Goal: Find specific fact: Find specific fact

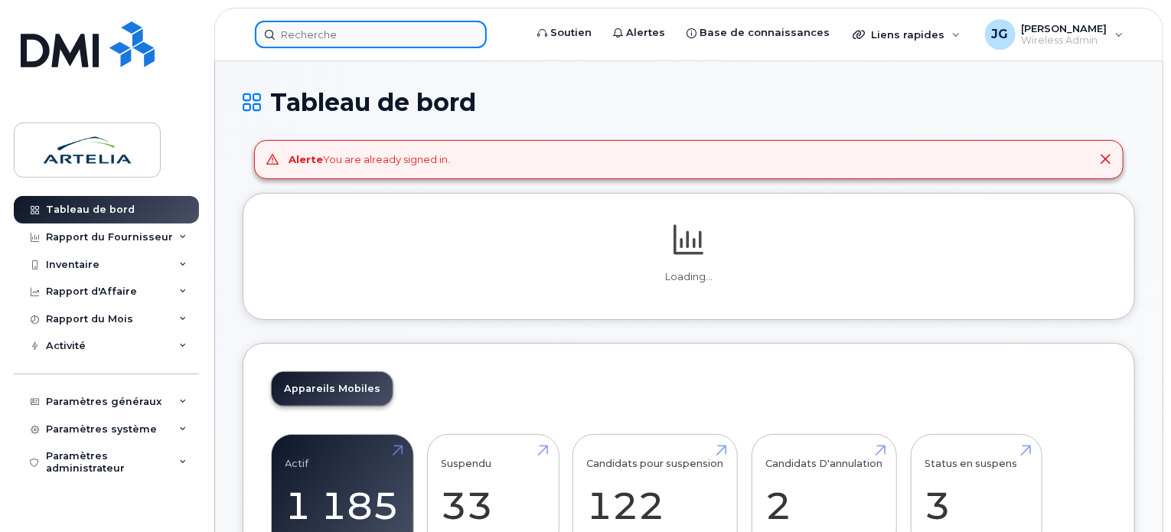
click at [291, 36] on input at bounding box center [371, 35] width 232 height 28
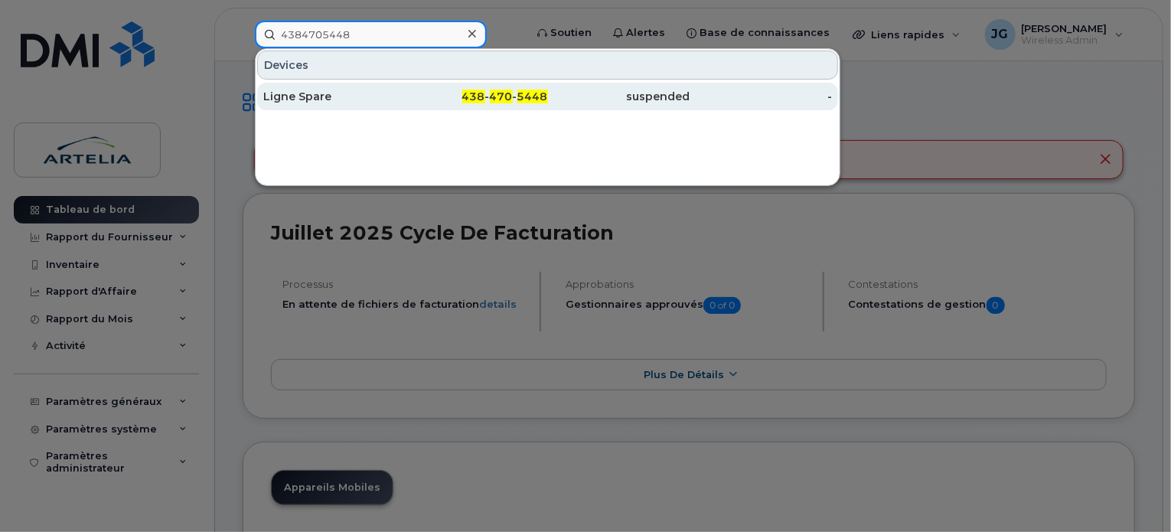
type input "4384705448"
click at [405, 103] on div "Ligne Spare" at bounding box center [476, 97] width 142 height 28
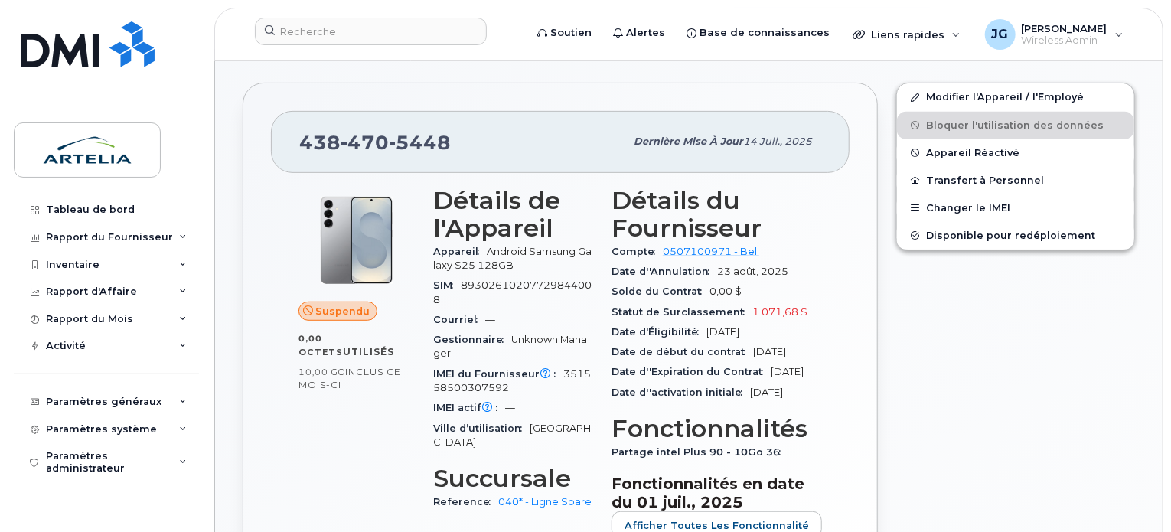
scroll to position [282, 0]
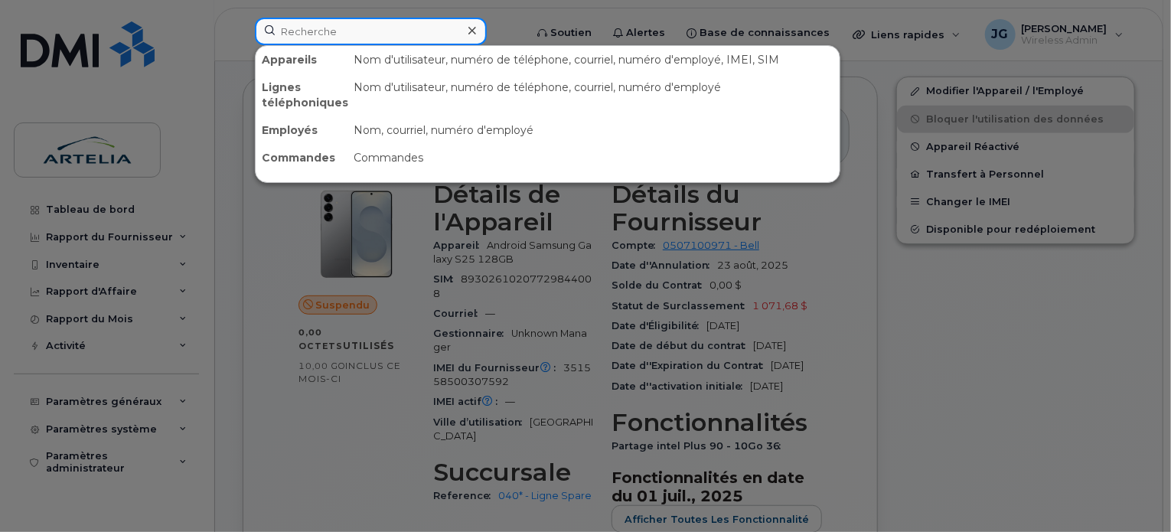
click at [335, 39] on input at bounding box center [371, 32] width 232 height 28
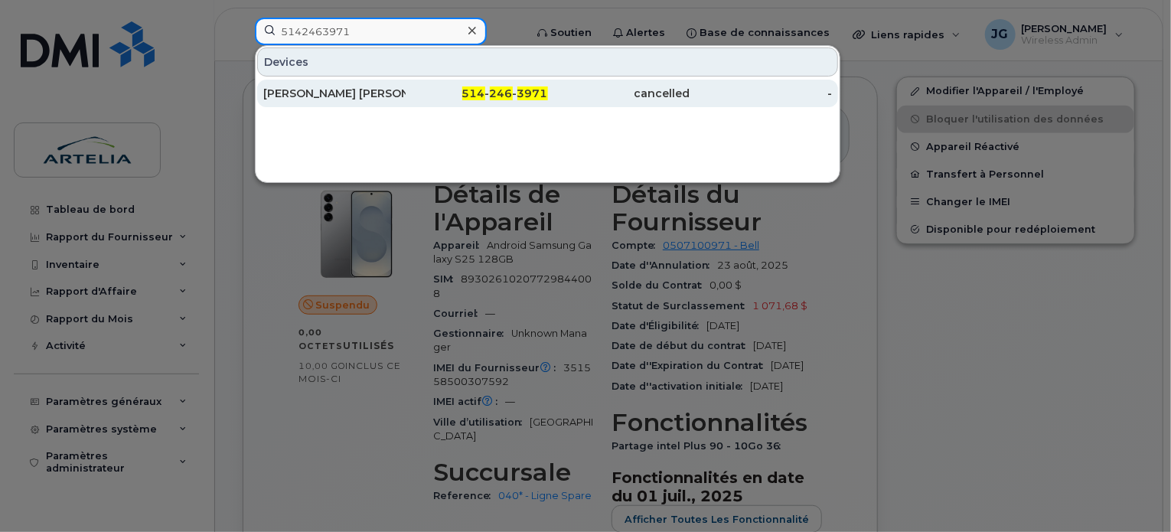
type input "5142463971"
click at [361, 96] on div "[PERSON_NAME] [PERSON_NAME]" at bounding box center [334, 93] width 142 height 15
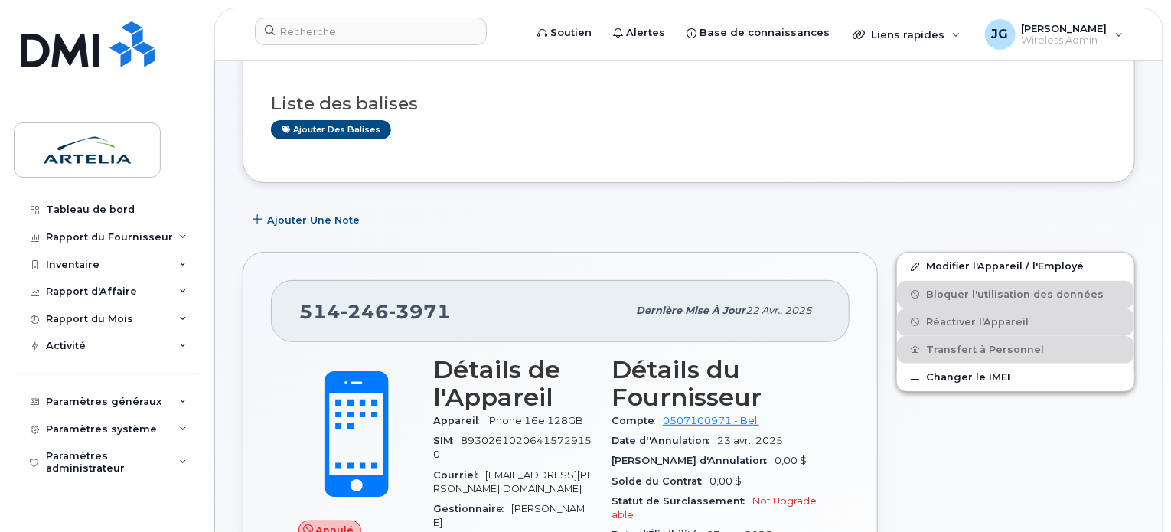
scroll to position [77, 0]
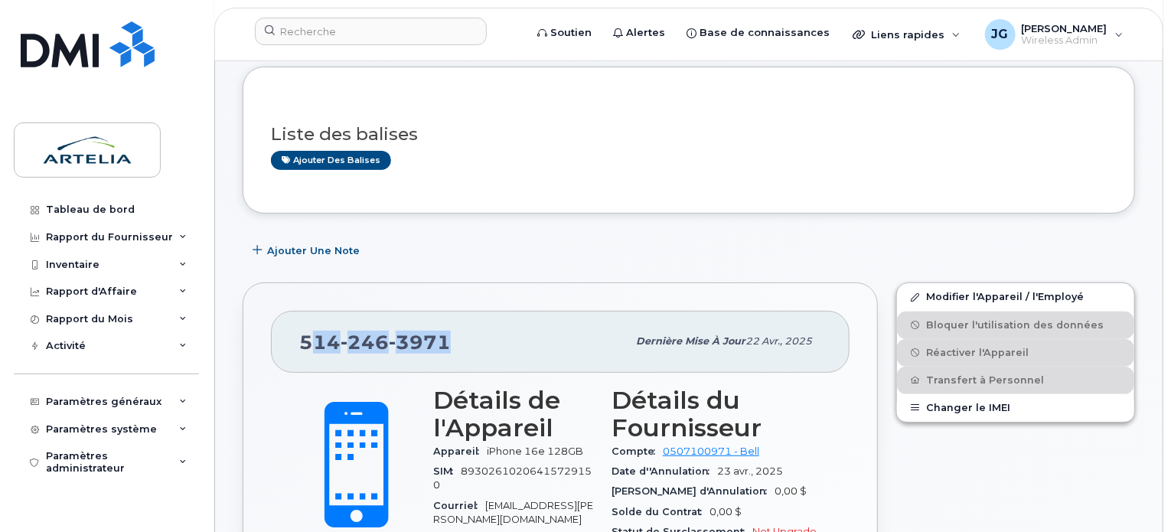
drag, startPoint x: 446, startPoint y: 339, endPoint x: 312, endPoint y: 339, distance: 133.9
click at [312, 339] on div "[PHONE_NUMBER]" at bounding box center [462, 341] width 327 height 32
click at [312, 339] on span "[PHONE_NUMBER]" at bounding box center [374, 342] width 151 height 23
drag, startPoint x: 461, startPoint y: 344, endPoint x: 238, endPoint y: 356, distance: 223.0
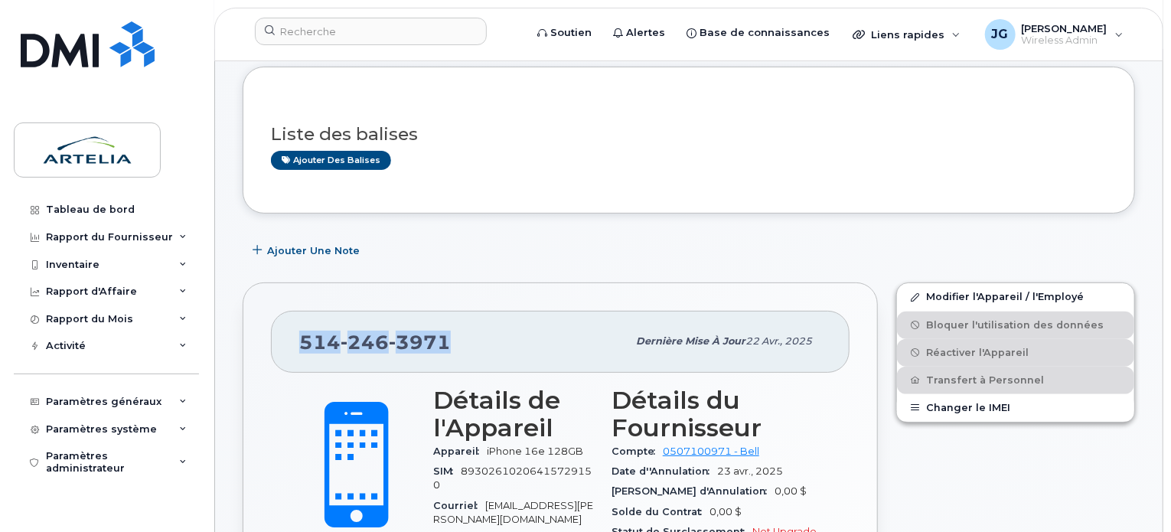
copy span "[PHONE_NUMBER]"
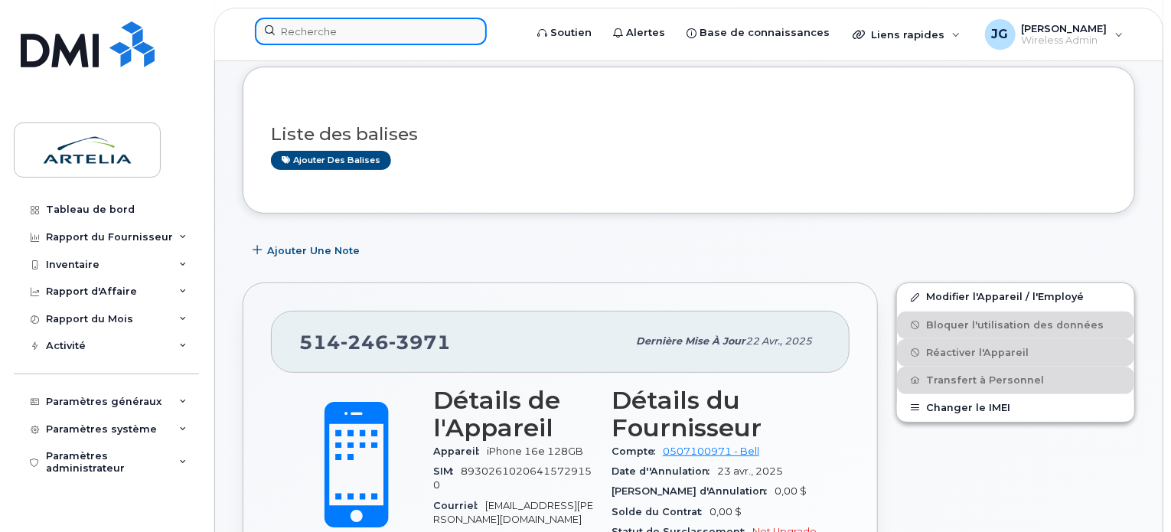
click at [347, 27] on input at bounding box center [371, 32] width 232 height 28
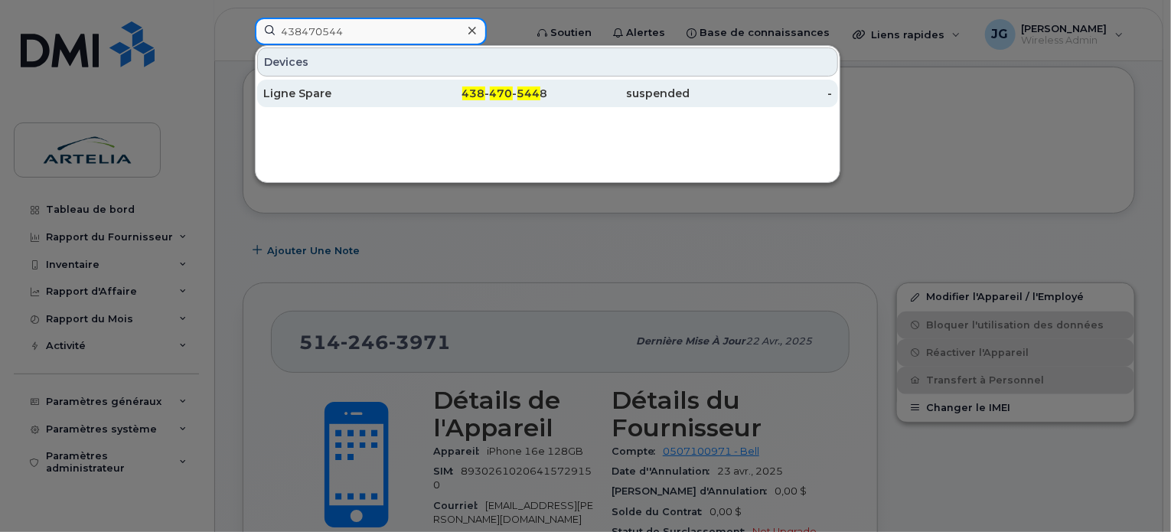
type input "438470544"
click at [339, 88] on div "Ligne Spare" at bounding box center [334, 93] width 142 height 15
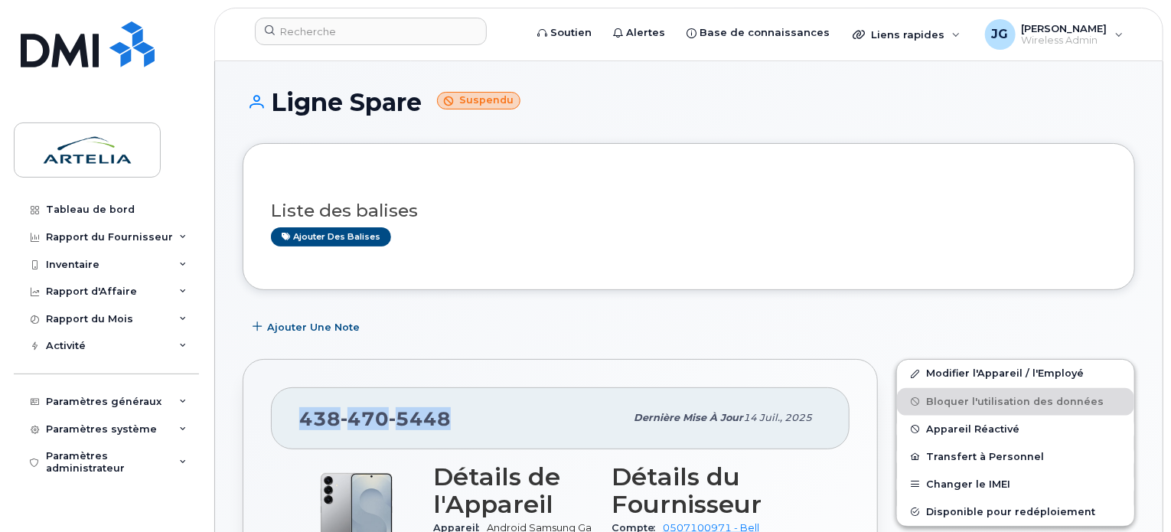
drag, startPoint x: 477, startPoint y: 417, endPoint x: 278, endPoint y: 410, distance: 199.0
click at [278, 410] on div "[PHONE_NUMBER] Dernière mise à jour 14 juil., 2025" at bounding box center [560, 417] width 578 height 61
copy span "[PHONE_NUMBER]"
